Goal: Task Accomplishment & Management: Manage account settings

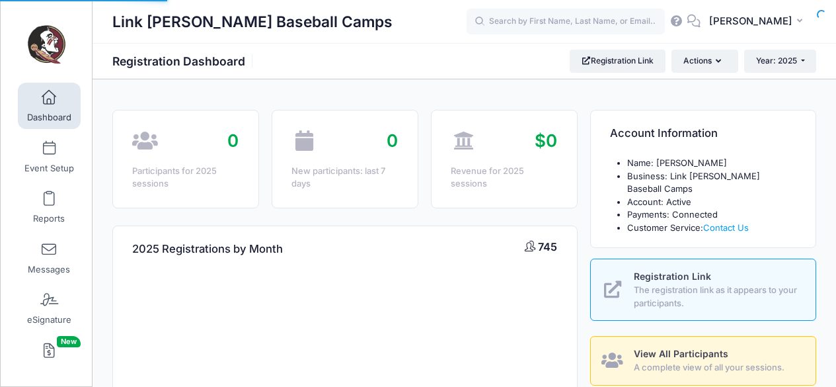
select select
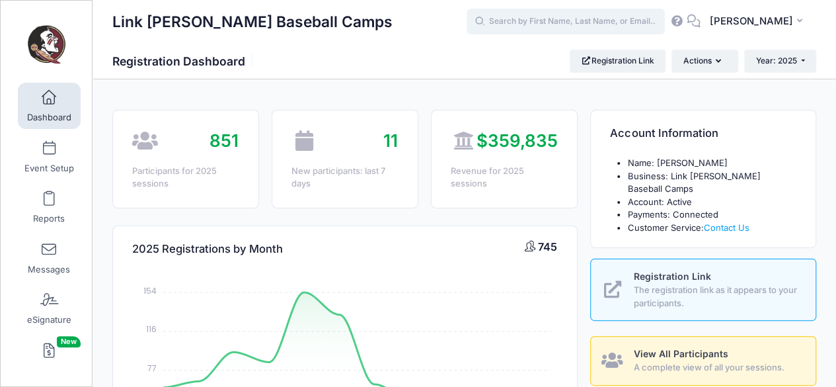
click at [557, 15] on input "text" at bounding box center [566, 22] width 198 height 26
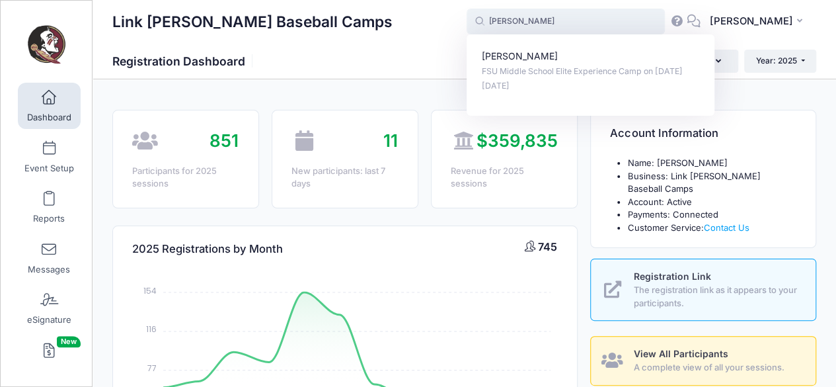
click at [541, 20] on input "adan" at bounding box center [566, 22] width 198 height 26
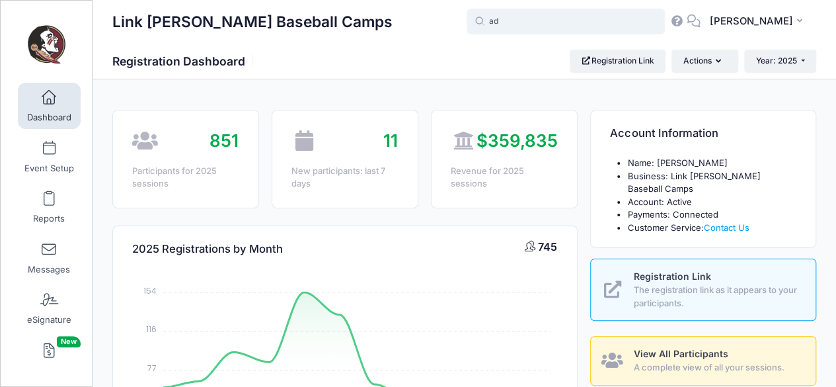
type input "a"
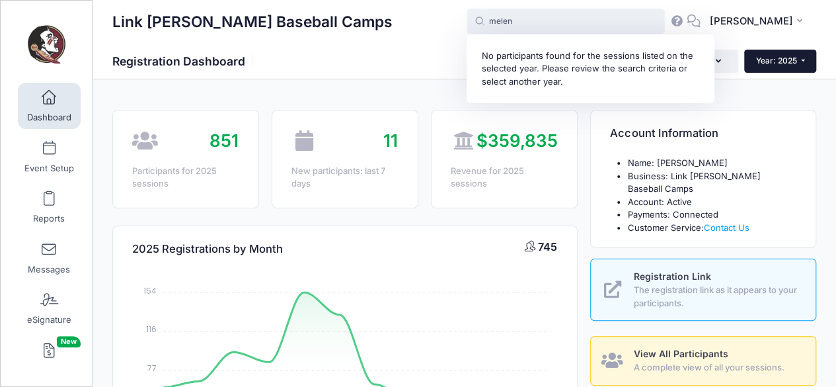
type input "melen"
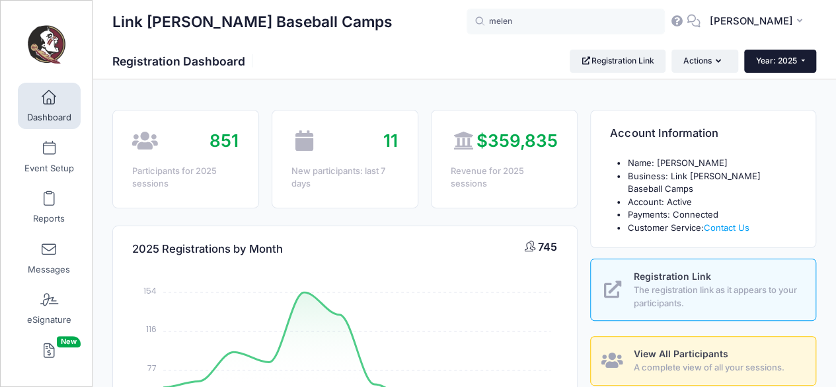
click at [797, 59] on button "Year: 2025" at bounding box center [780, 61] width 72 height 22
click at [791, 82] on link "Year: 2026" at bounding box center [787, 86] width 86 height 17
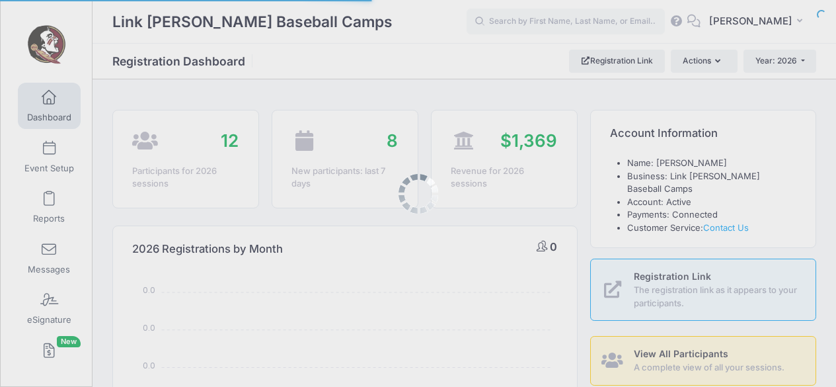
select select
click at [502, 30] on body "Processing Request Please wait... Processing Request Please wait... Processing …" at bounding box center [418, 193] width 836 height 387
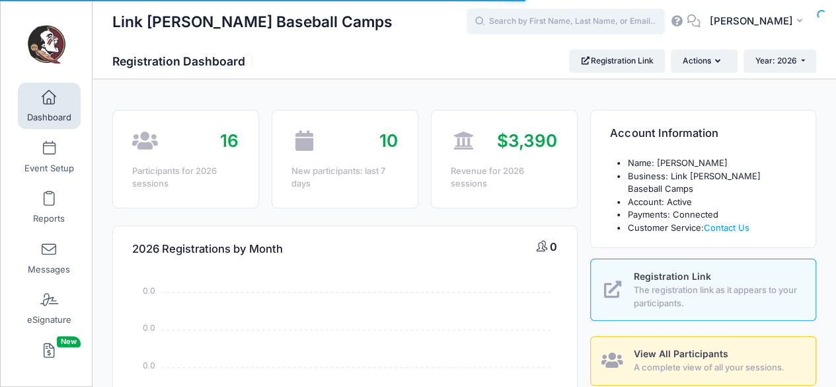
click at [526, 19] on input "text" at bounding box center [566, 22] width 198 height 26
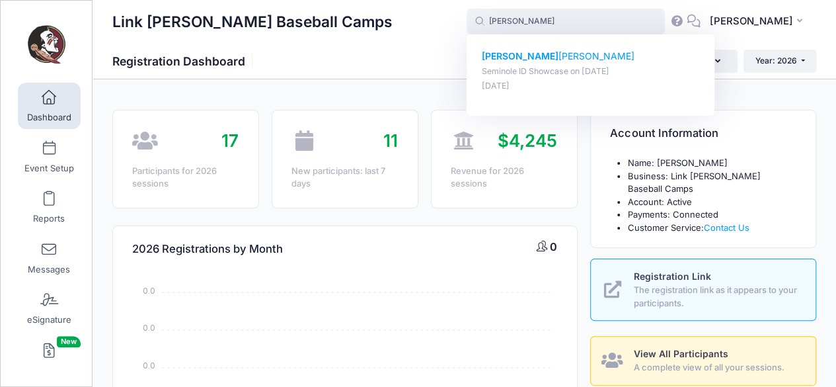
click at [532, 63] on div "Adan Melendrez Seminole ID Showcase on Jan-17, 2026 Sep-25, 2025" at bounding box center [591, 71] width 218 height 42
type input "Adan Melendrez (Seminole ID Showcase, Jan-17, 2026)"
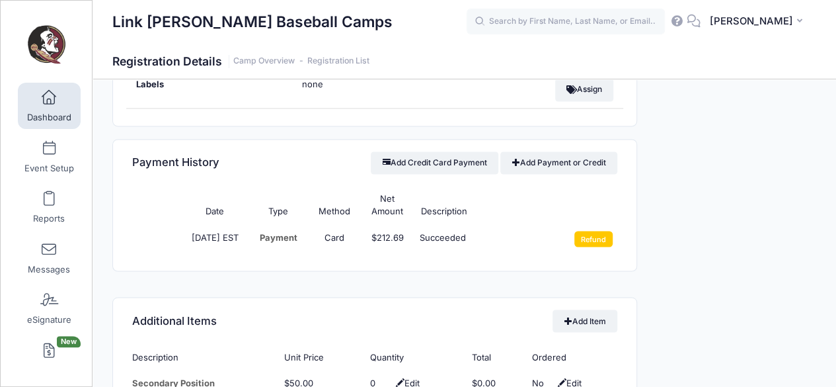
scroll to position [1014, 0]
click at [586, 240] on td "Refund" at bounding box center [588, 239] width 57 height 29
click at [597, 235] on input "Refund" at bounding box center [594, 239] width 39 height 16
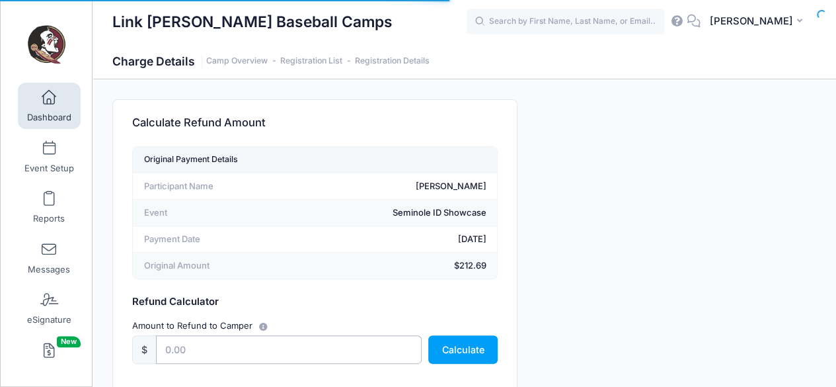
click at [374, 340] on input "text" at bounding box center [289, 349] width 266 height 28
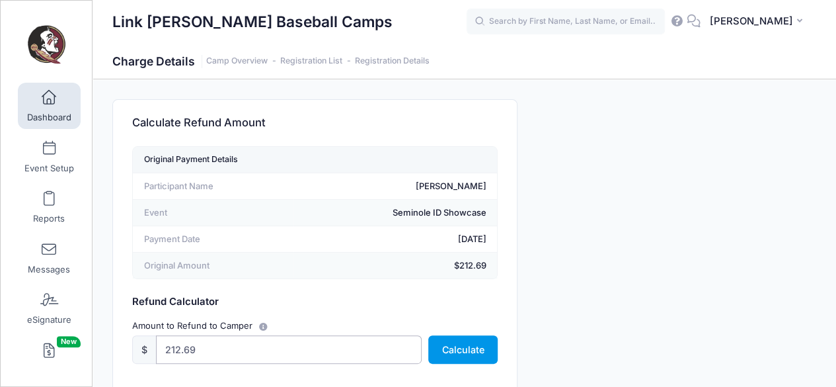
type input "212.69"
click at [458, 346] on button "Calculate" at bounding box center [462, 349] width 69 height 28
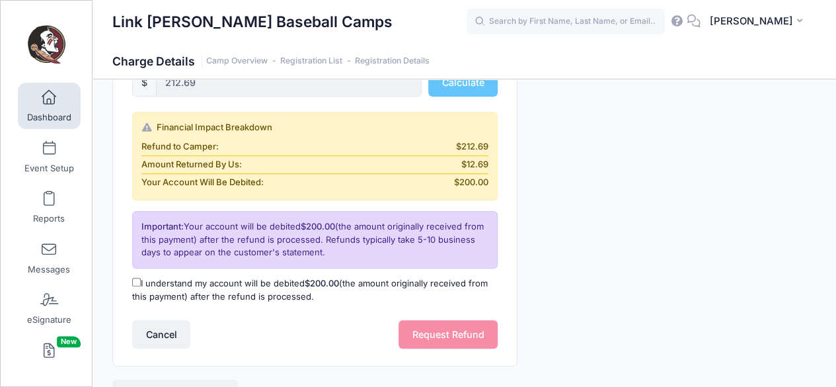
scroll to position [268, 0]
click at [173, 276] on label "I understand my account will be debited $200.00 (the amount originally received…" at bounding box center [315, 289] width 366 height 26
click at [141, 277] on input "I understand my account will be debited $200.00 (the amount originally received…" at bounding box center [136, 281] width 9 height 9
checkbox input "true"
click at [463, 339] on button "Request Refund" at bounding box center [448, 333] width 99 height 28
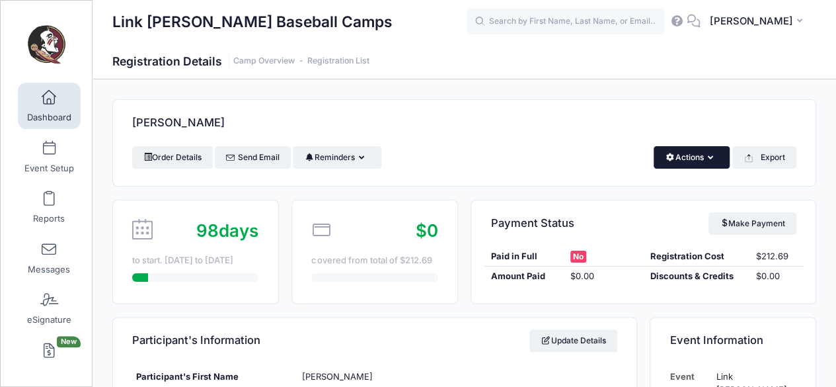
click at [690, 149] on button "Actions" at bounding box center [692, 157] width 76 height 22
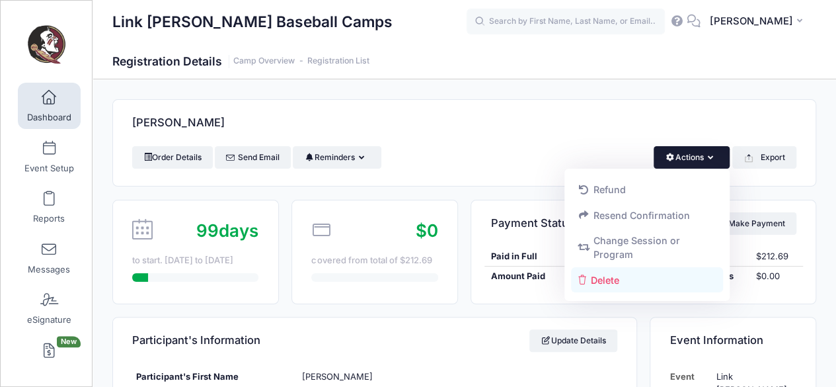
click at [639, 292] on link "Delete" at bounding box center [647, 279] width 153 height 25
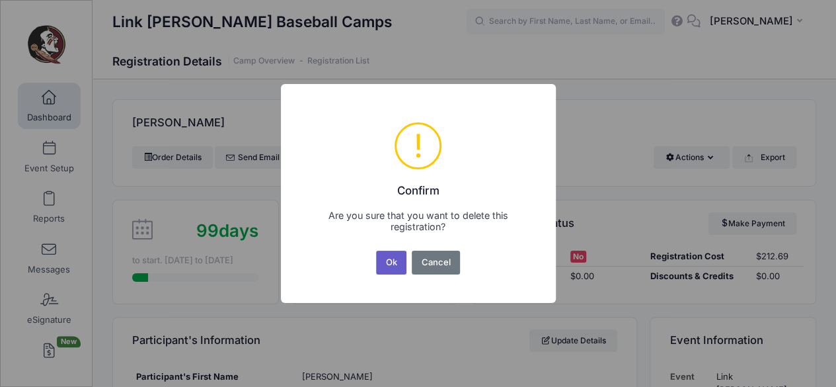
click at [383, 259] on button "Ok" at bounding box center [391, 263] width 30 height 24
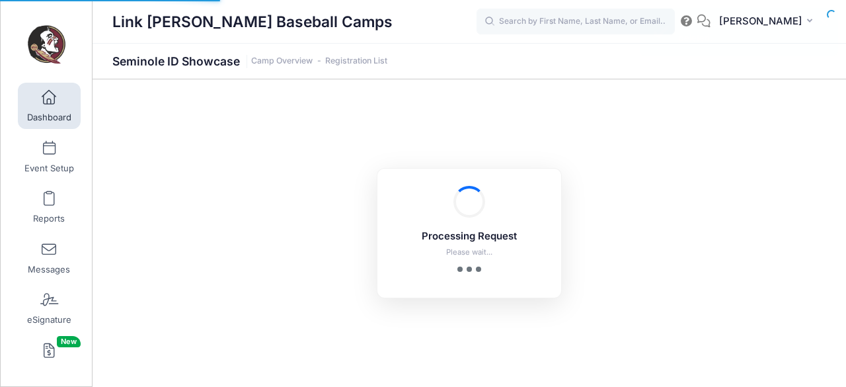
select select "10"
